Goal: Transaction & Acquisition: Purchase product/service

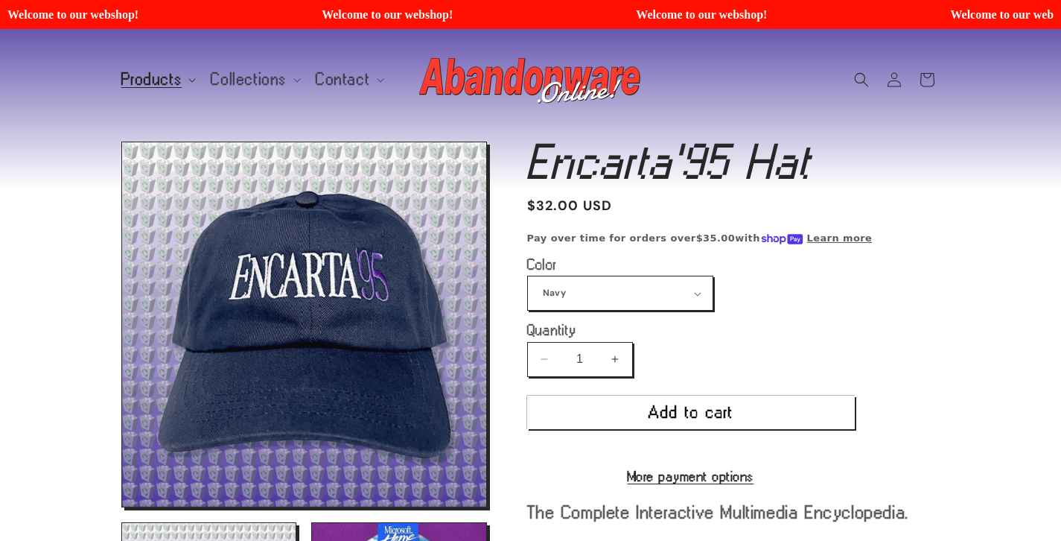
click at [162, 78] on span "Products" at bounding box center [151, 79] width 61 height 13
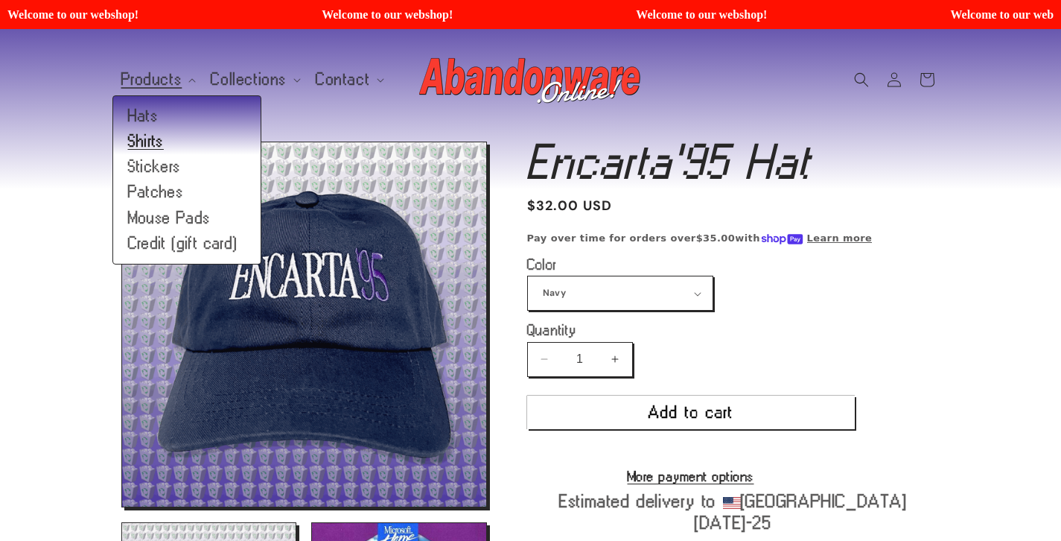
click at [142, 150] on link "Shirts" at bounding box center [186, 141] width 147 height 25
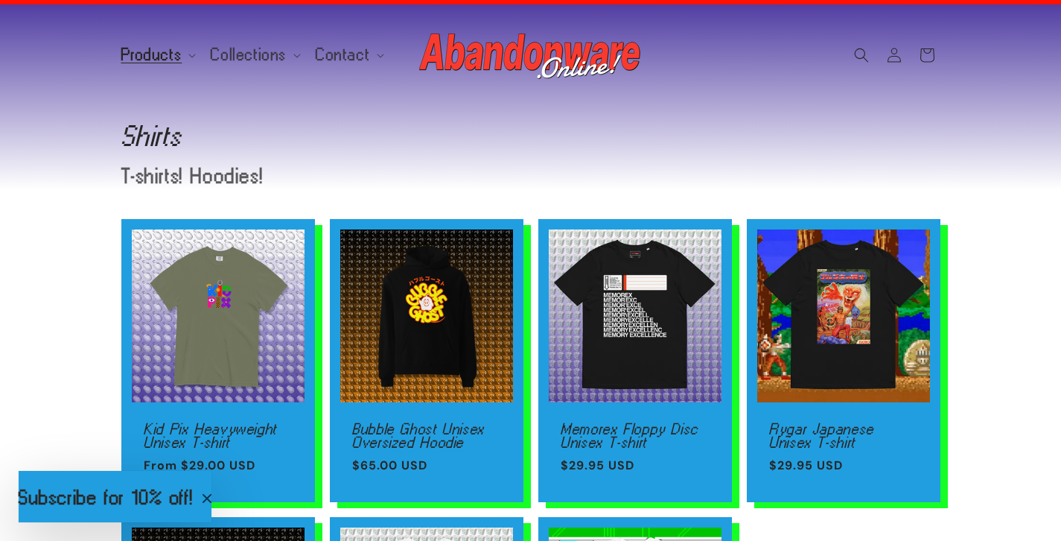
scroll to position [15, 0]
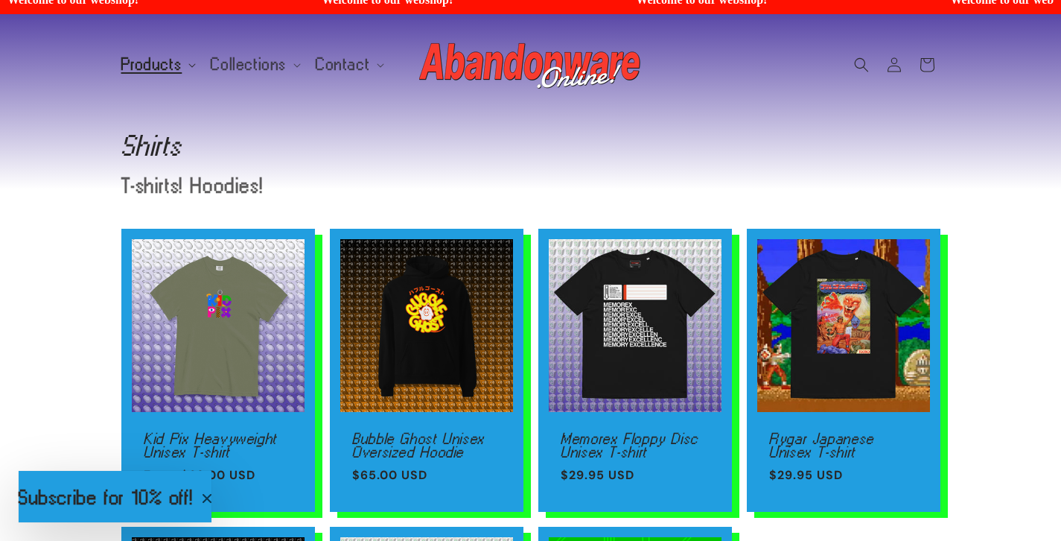
click at [171, 61] on span "Products" at bounding box center [151, 64] width 61 height 13
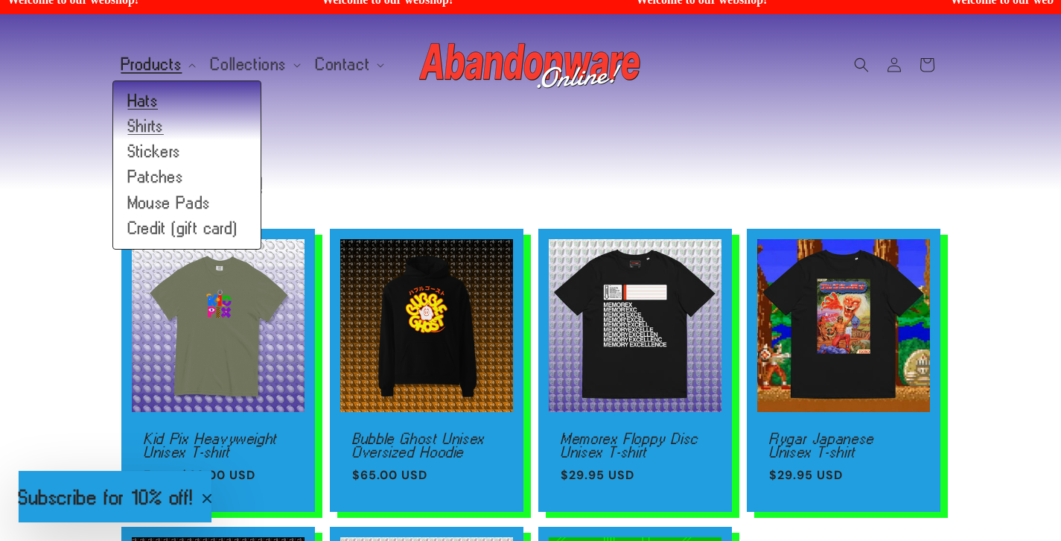
click at [150, 103] on link "Hats" at bounding box center [186, 101] width 147 height 25
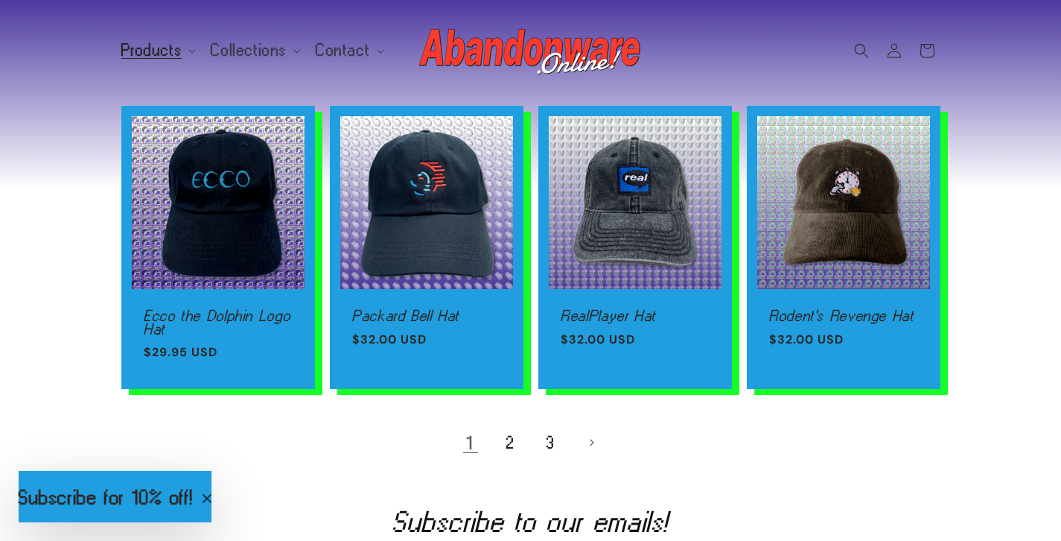
scroll to position [983, 0]
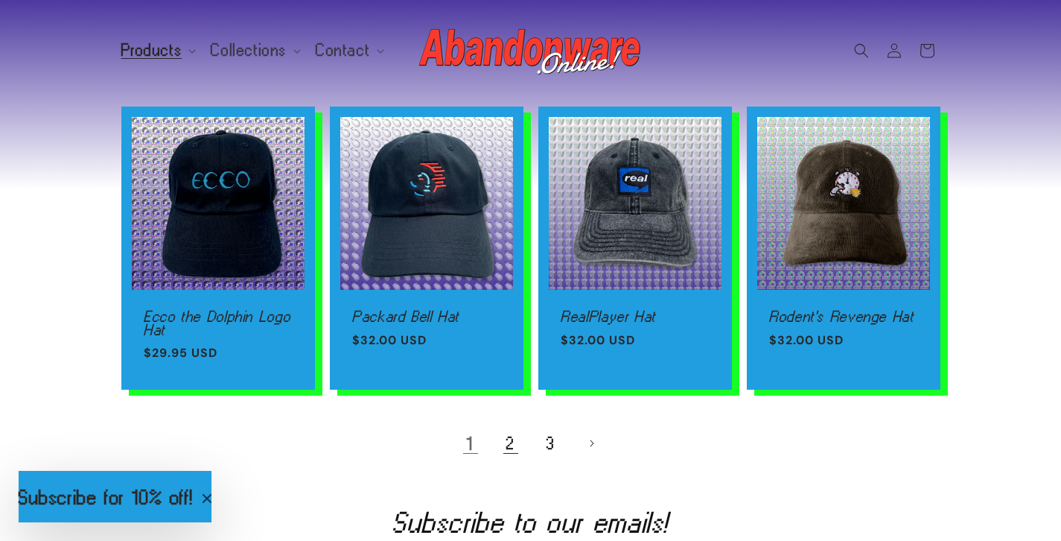
click at [509, 442] on link "2" at bounding box center [511, 443] width 33 height 33
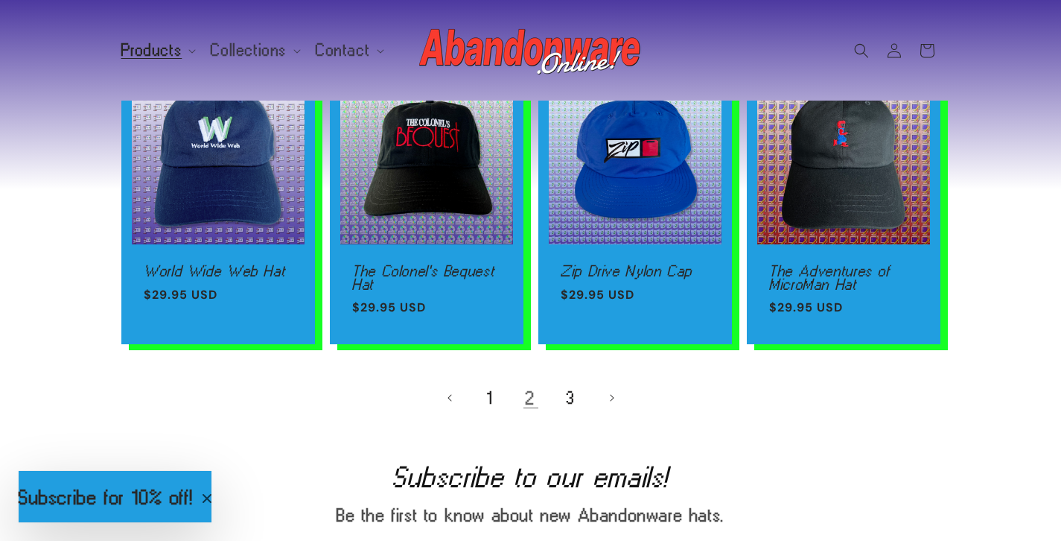
scroll to position [1083, 0]
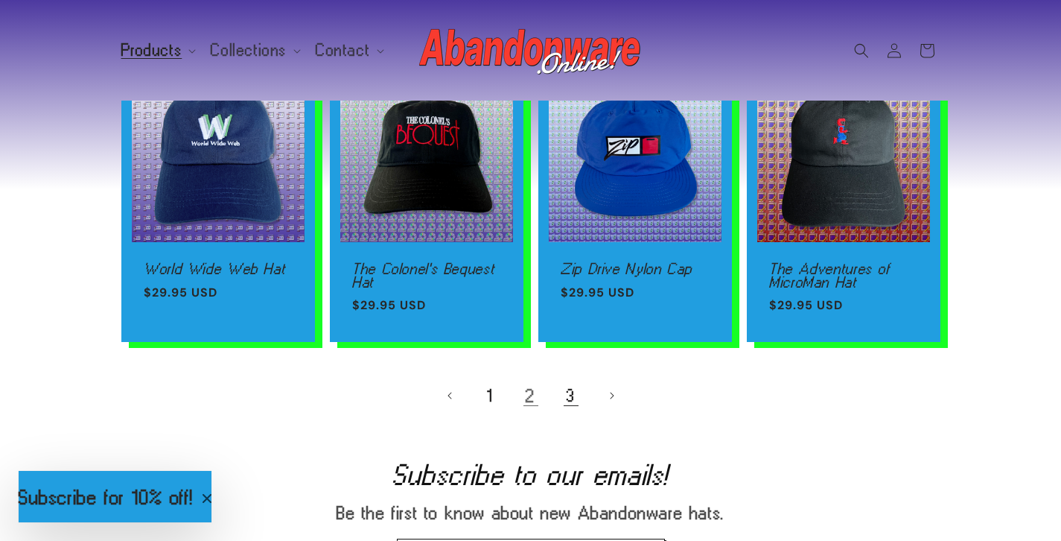
click at [568, 396] on link "3" at bounding box center [571, 395] width 33 height 33
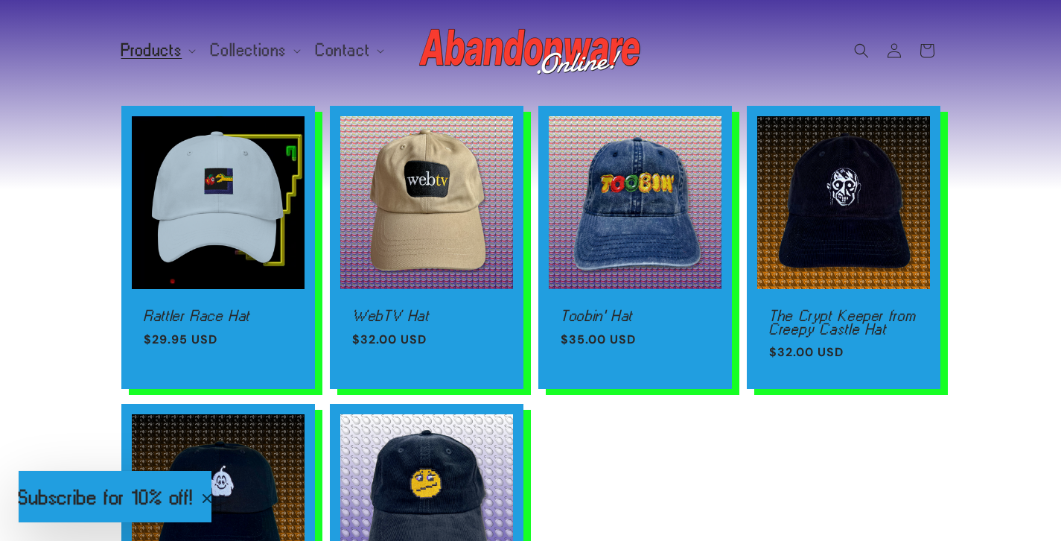
scroll to position [681, 0]
